Goal: Task Accomplishment & Management: Manage account settings

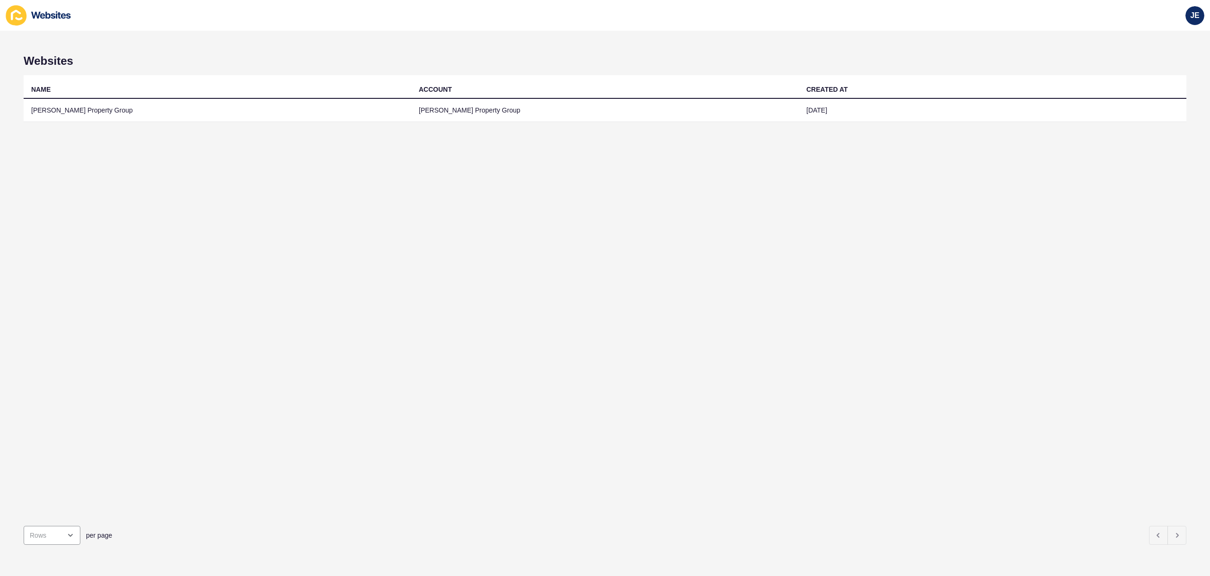
click at [325, 116] on td "[PERSON_NAME] Property Group" at bounding box center [218, 110] width 388 height 23
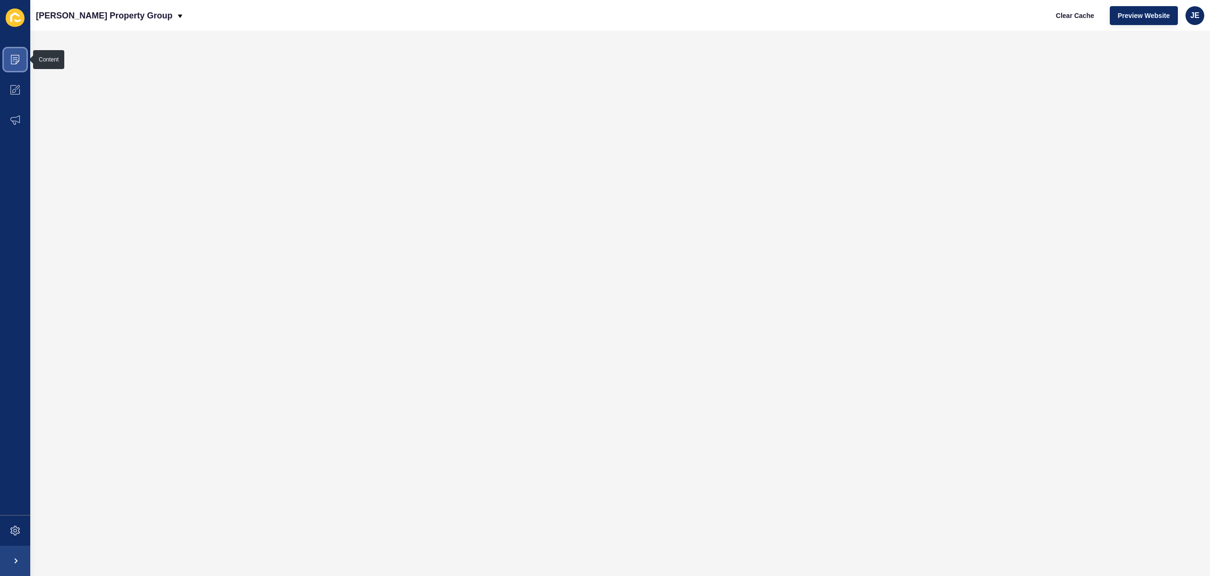
click at [17, 61] on icon at bounding box center [15, 59] width 9 height 9
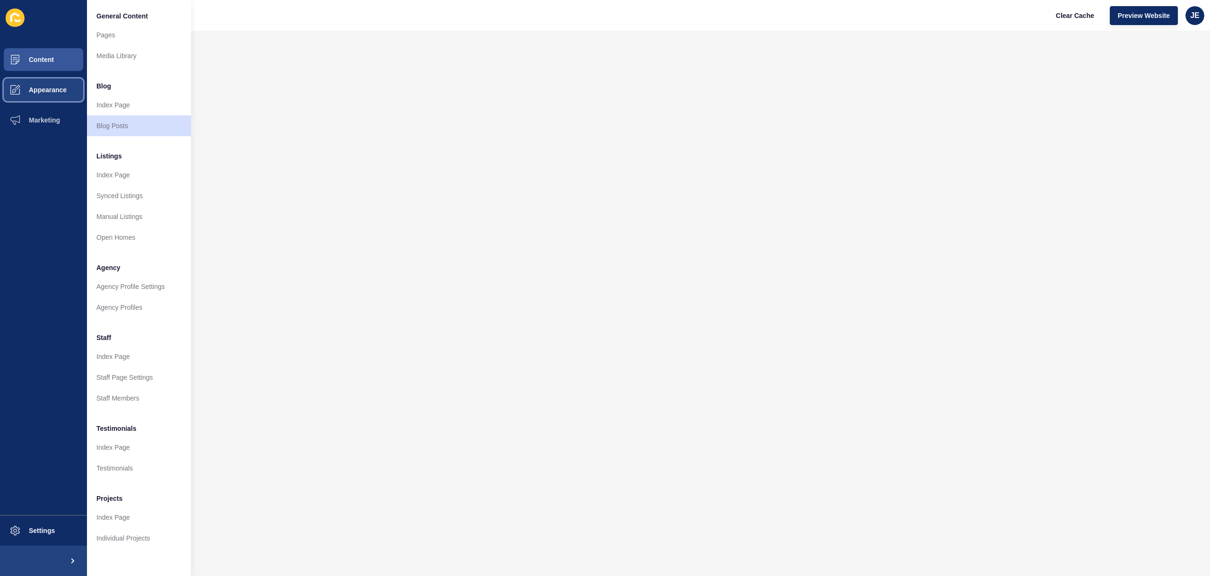
click at [50, 87] on span "Appearance" at bounding box center [33, 90] width 68 height 8
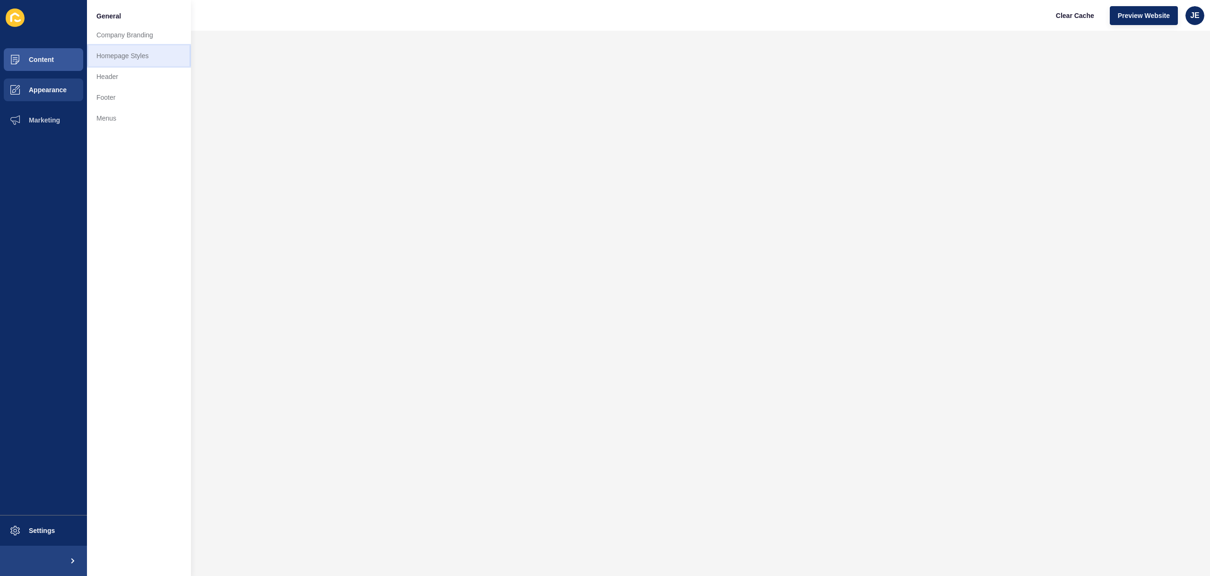
click at [121, 53] on link "Homepage Styles" at bounding box center [139, 55] width 104 height 21
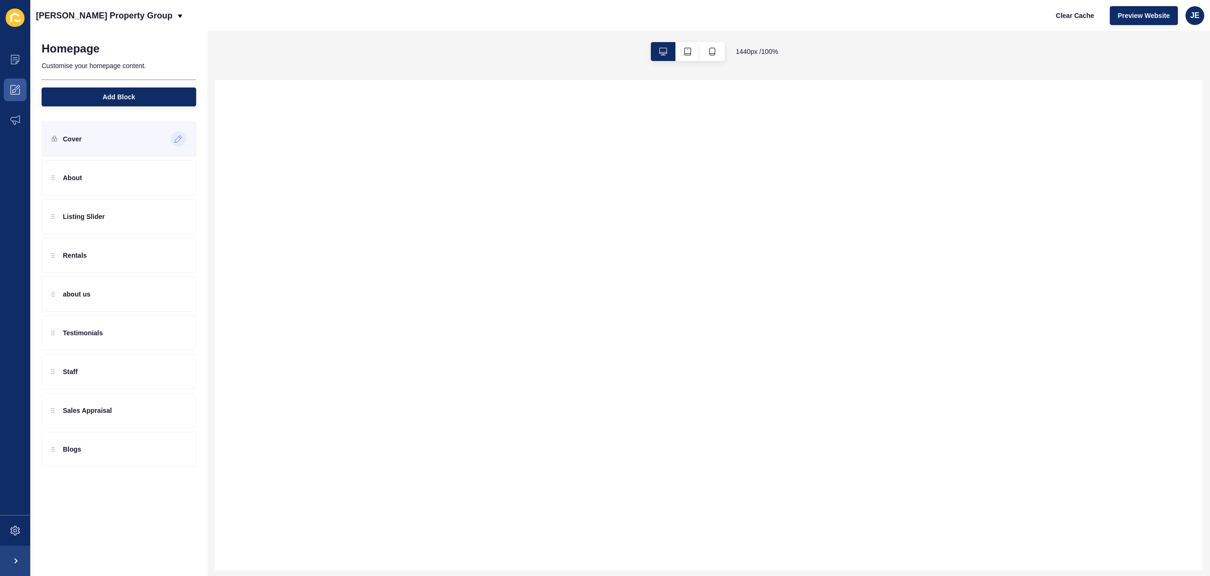
click at [180, 136] on icon at bounding box center [178, 139] width 8 height 8
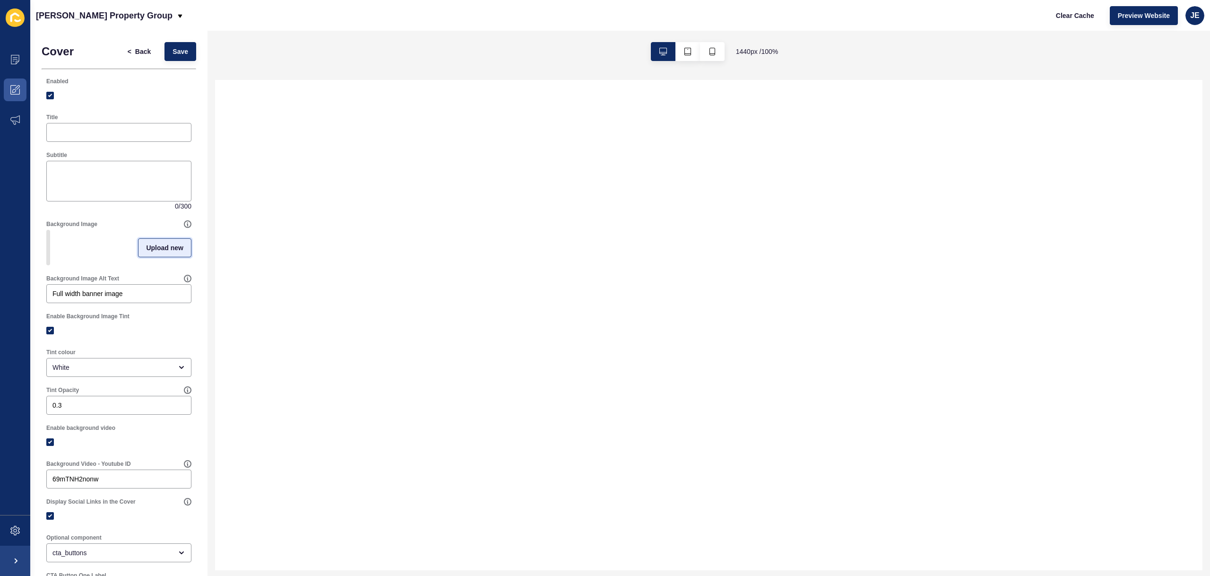
click at [171, 252] on span "Upload new" at bounding box center [164, 247] width 37 height 9
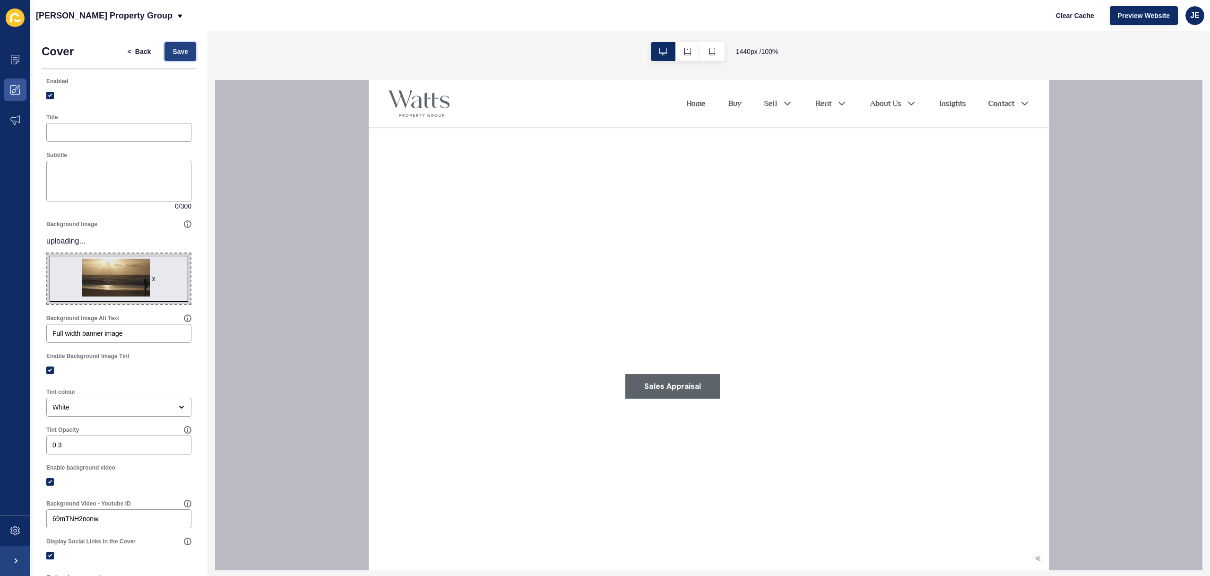
click at [173, 52] on span "Save" at bounding box center [181, 51] width 16 height 9
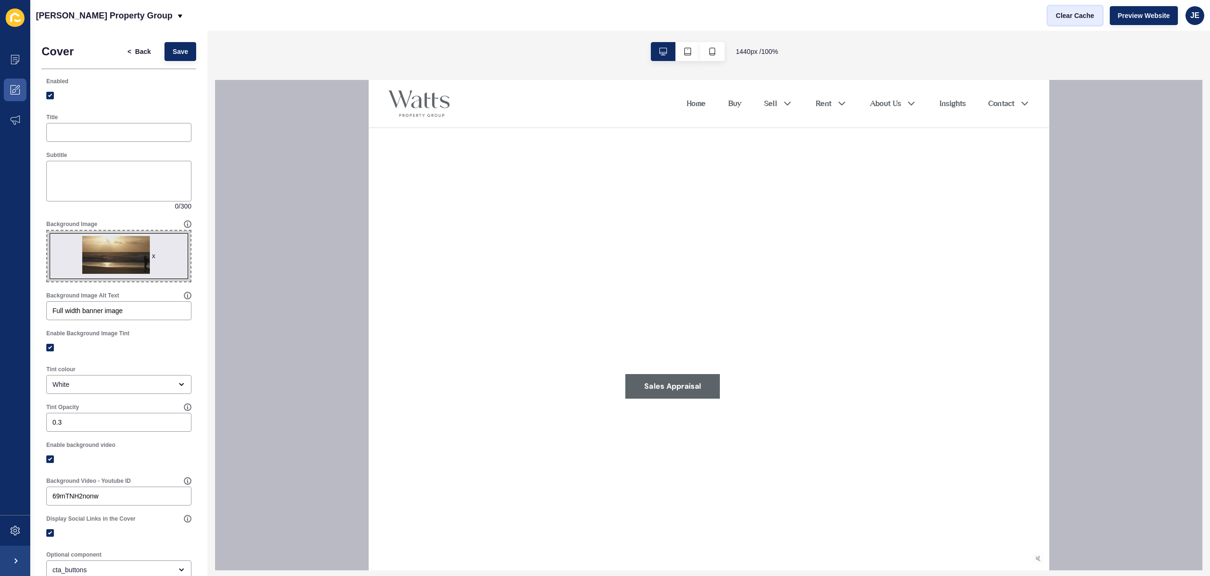
click at [1083, 16] on span "Clear Cache" at bounding box center [1075, 15] width 38 height 9
click at [174, 52] on span "Save" at bounding box center [181, 51] width 16 height 9
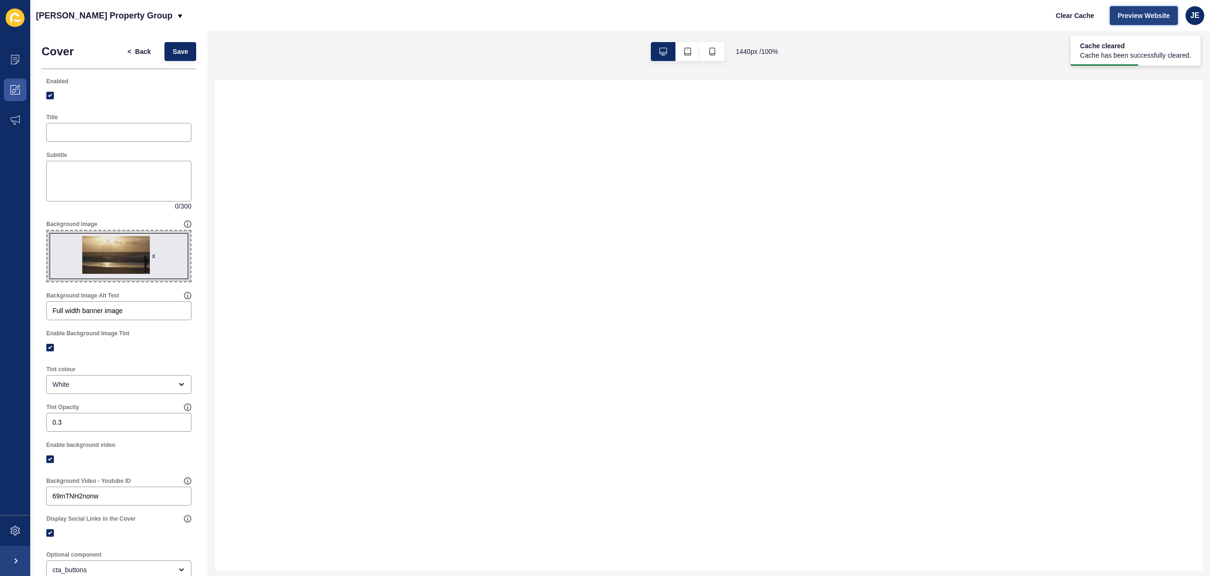
click at [1148, 16] on span "Preview Website" at bounding box center [1144, 15] width 52 height 9
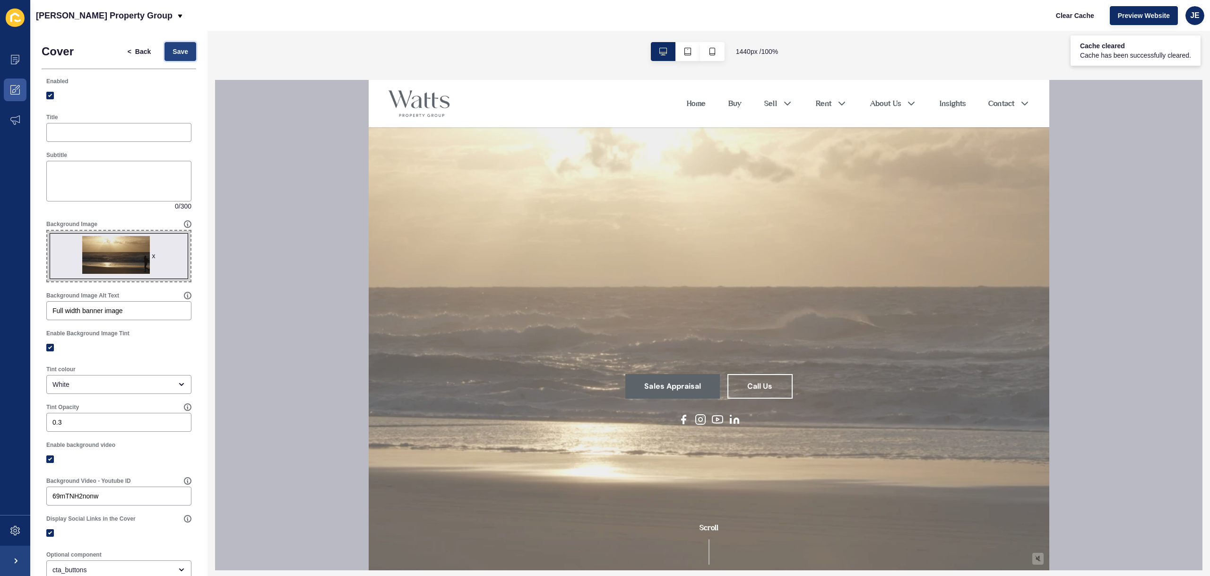
click at [179, 52] on span "Save" at bounding box center [181, 51] width 16 height 9
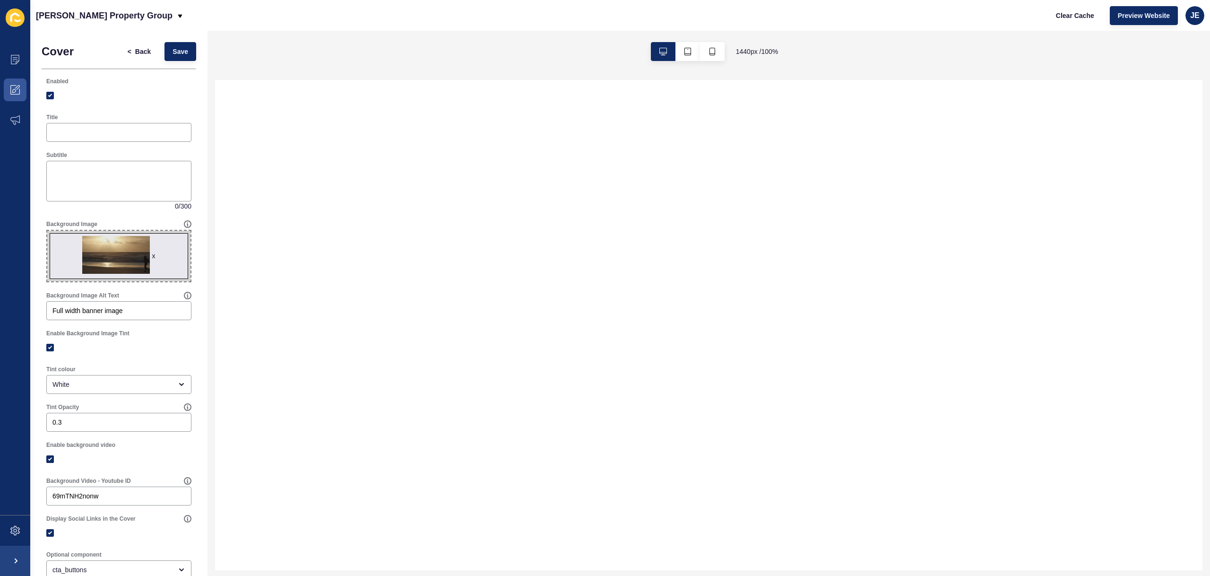
click at [1047, 18] on div "Clear Cache Preview Website JE" at bounding box center [1126, 15] width 164 height 26
click at [1107, 21] on div "Clear Cache Preview Website JE" at bounding box center [1126, 15] width 164 height 26
click at [1093, 21] on button "Clear Cache" at bounding box center [1075, 15] width 54 height 19
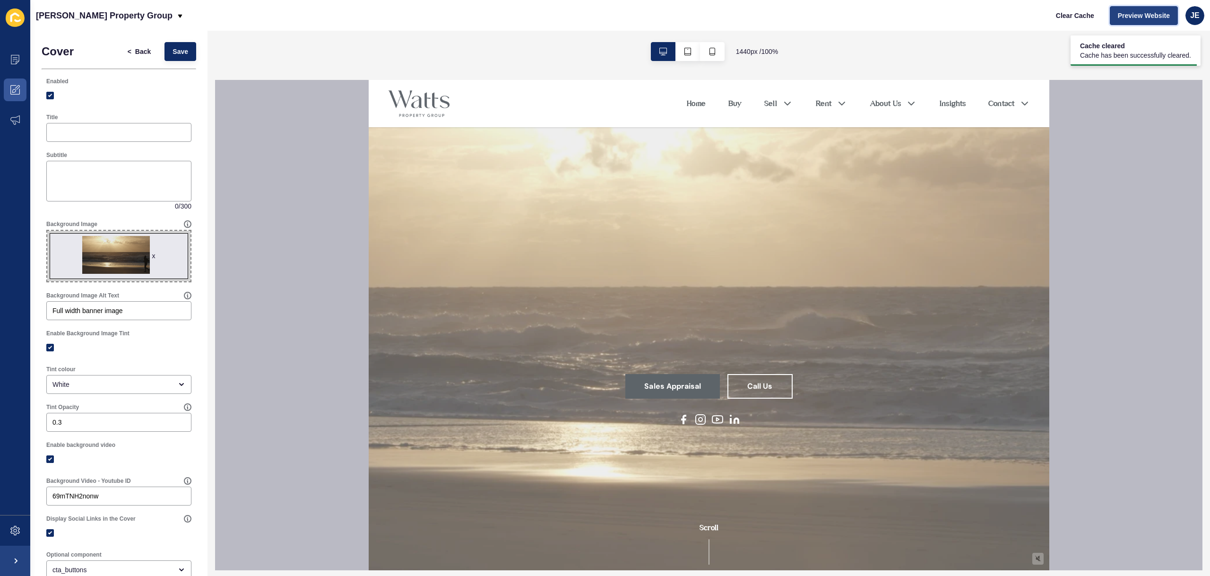
click at [1149, 18] on span "Preview Website" at bounding box center [1144, 15] width 52 height 9
click at [1088, 14] on span "Clear Cache" at bounding box center [1075, 15] width 38 height 9
click at [1078, 19] on span "Clear Cache" at bounding box center [1075, 15] width 38 height 9
click at [1135, 18] on span "Preview Website" at bounding box center [1144, 15] width 52 height 9
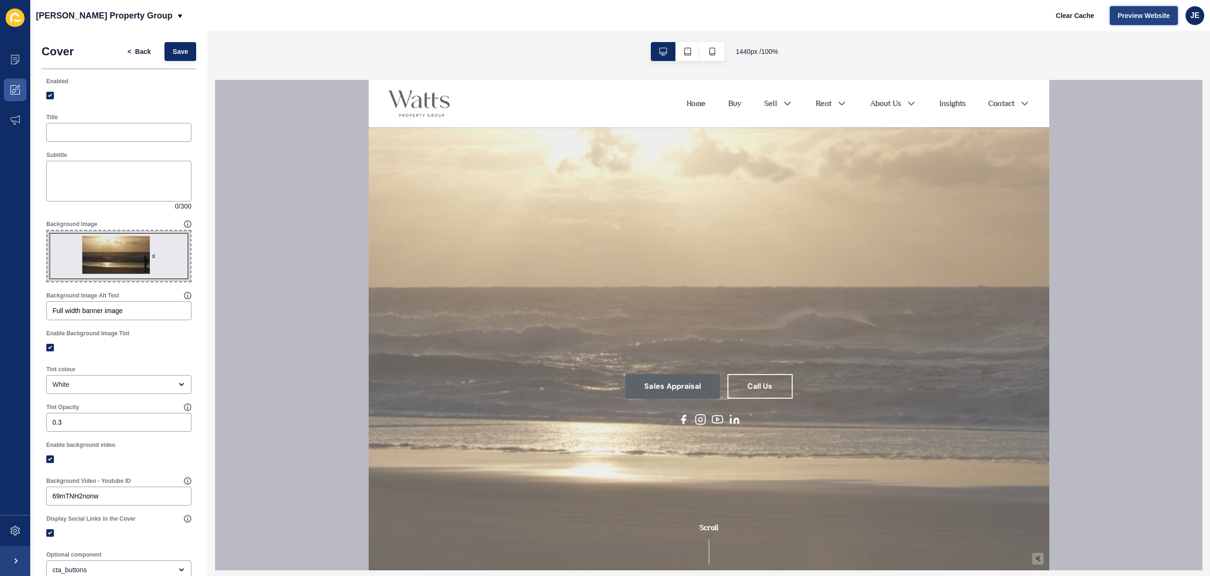
click at [1139, 21] on button "Preview Website" at bounding box center [1144, 15] width 68 height 19
